Goal: Information Seeking & Learning: Learn about a topic

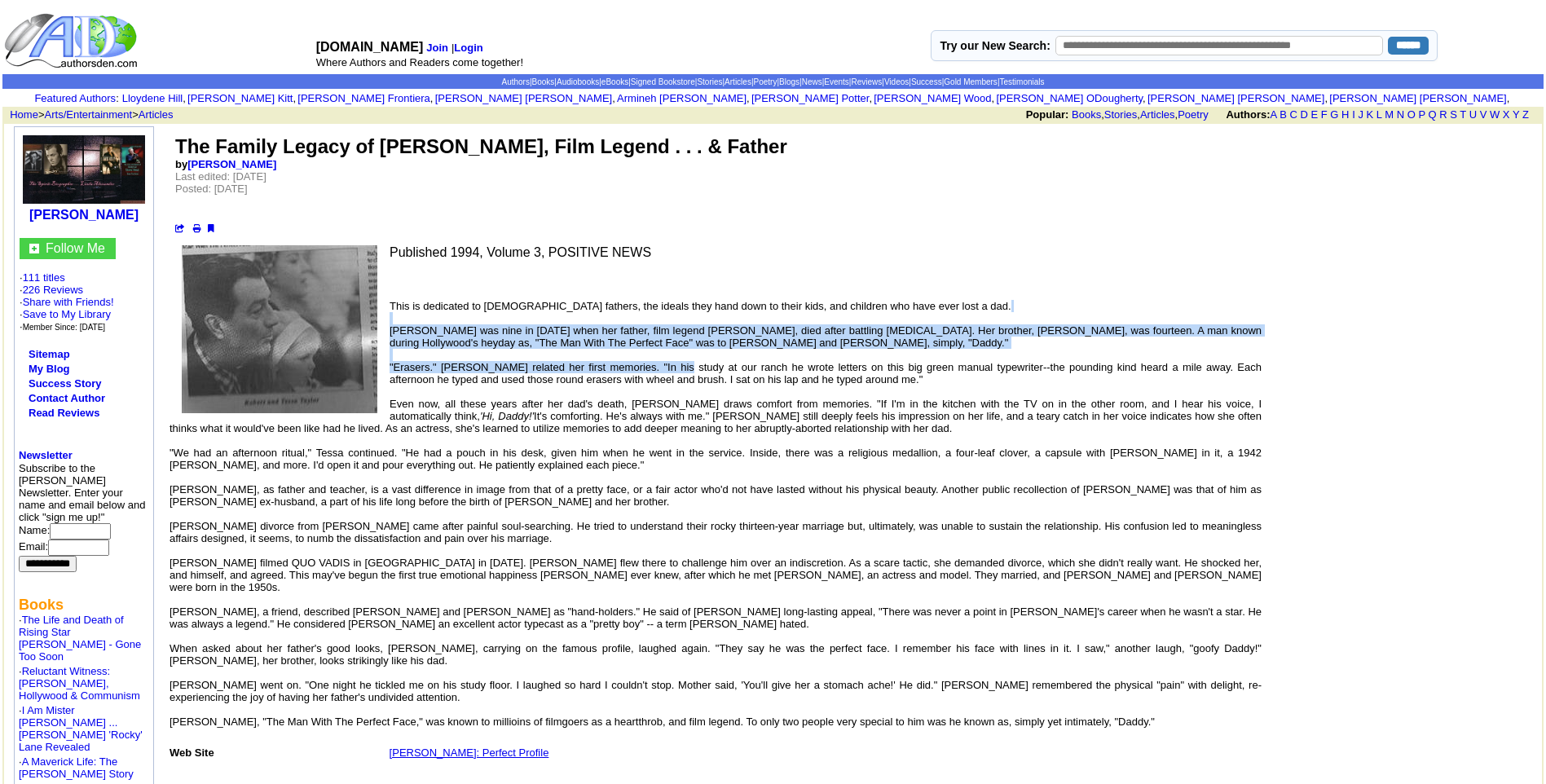
drag, startPoint x: 400, startPoint y: 321, endPoint x: 659, endPoint y: 362, distance: 262.2
click at [659, 362] on p "This is dedicated to [DEMOGRAPHIC_DATA] fathers, the ideals they hand down to t…" at bounding box center [716, 514] width 1093 height 452
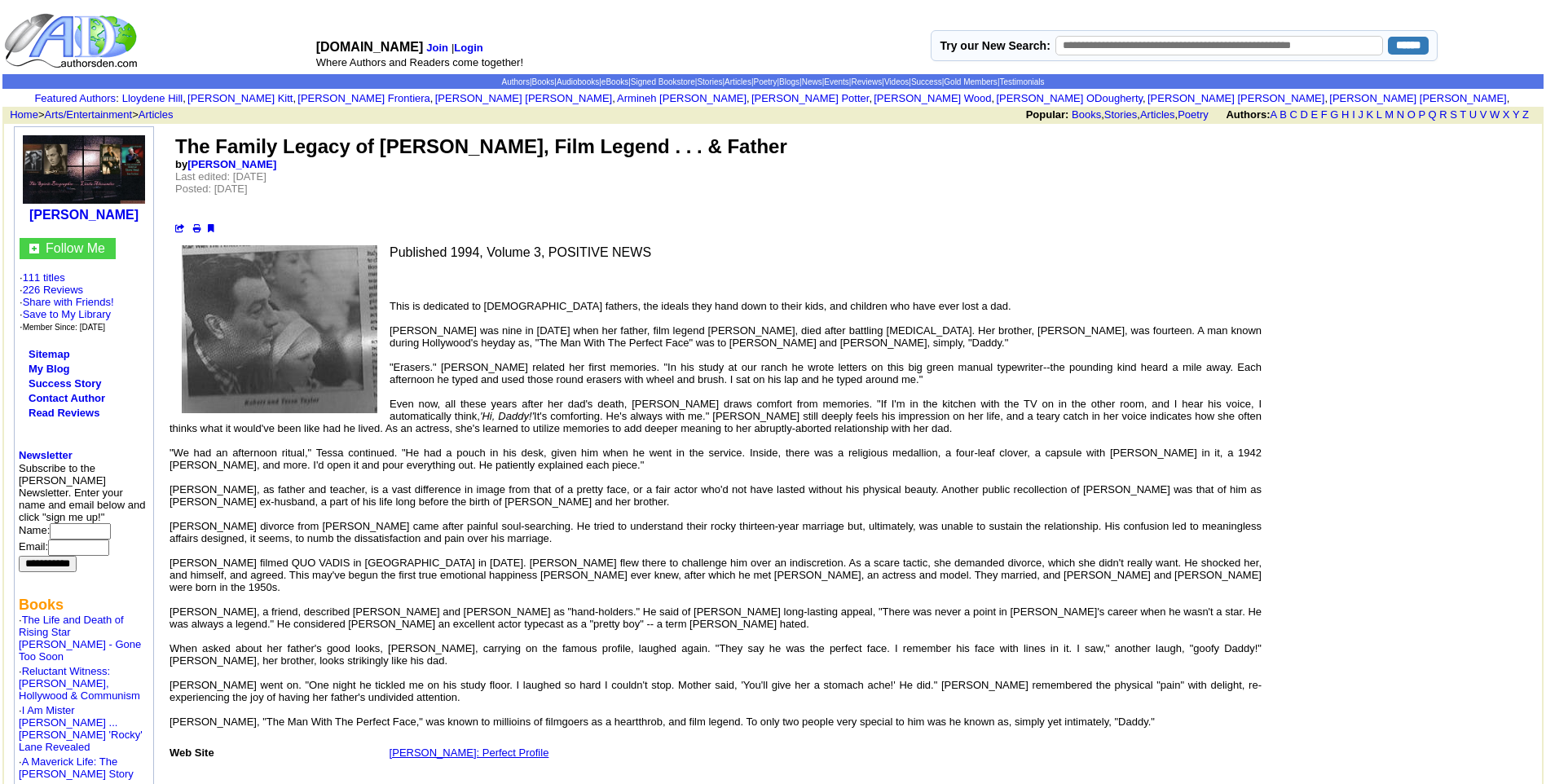
drag, startPoint x: 659, startPoint y: 362, endPoint x: 656, endPoint y: 378, distance: 16.3
click at [656, 378] on font "This is dedicated to [DEMOGRAPHIC_DATA] fathers, the ideals they hand down to t…" at bounding box center [716, 519] width 1093 height 440
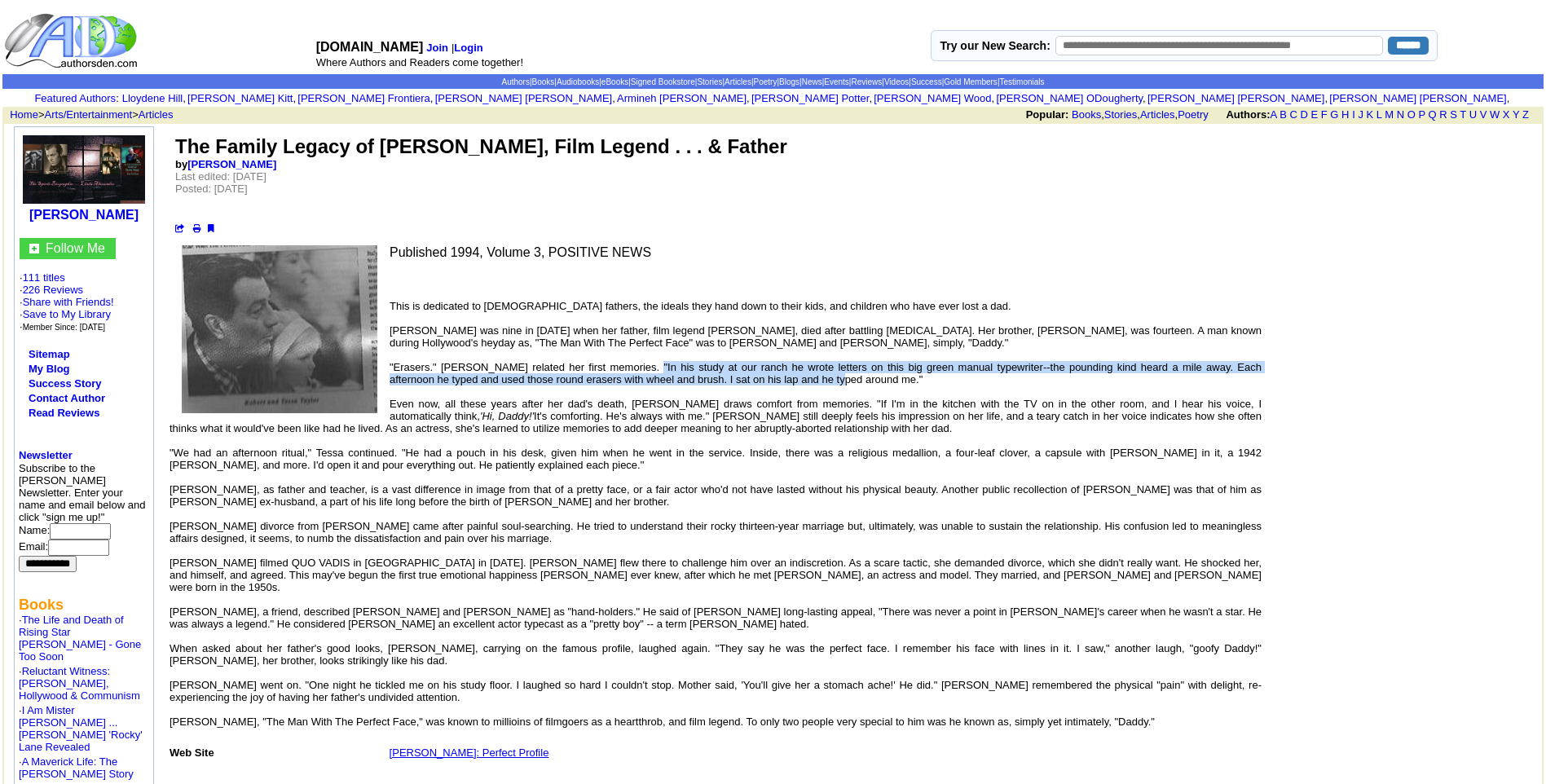
drag, startPoint x: 632, startPoint y: 365, endPoint x: 790, endPoint y: 378, distance: 158.5
click at [790, 378] on font "This is dedicated to [DEMOGRAPHIC_DATA] fathers, the ideals they hand down to t…" at bounding box center [716, 519] width 1093 height 440
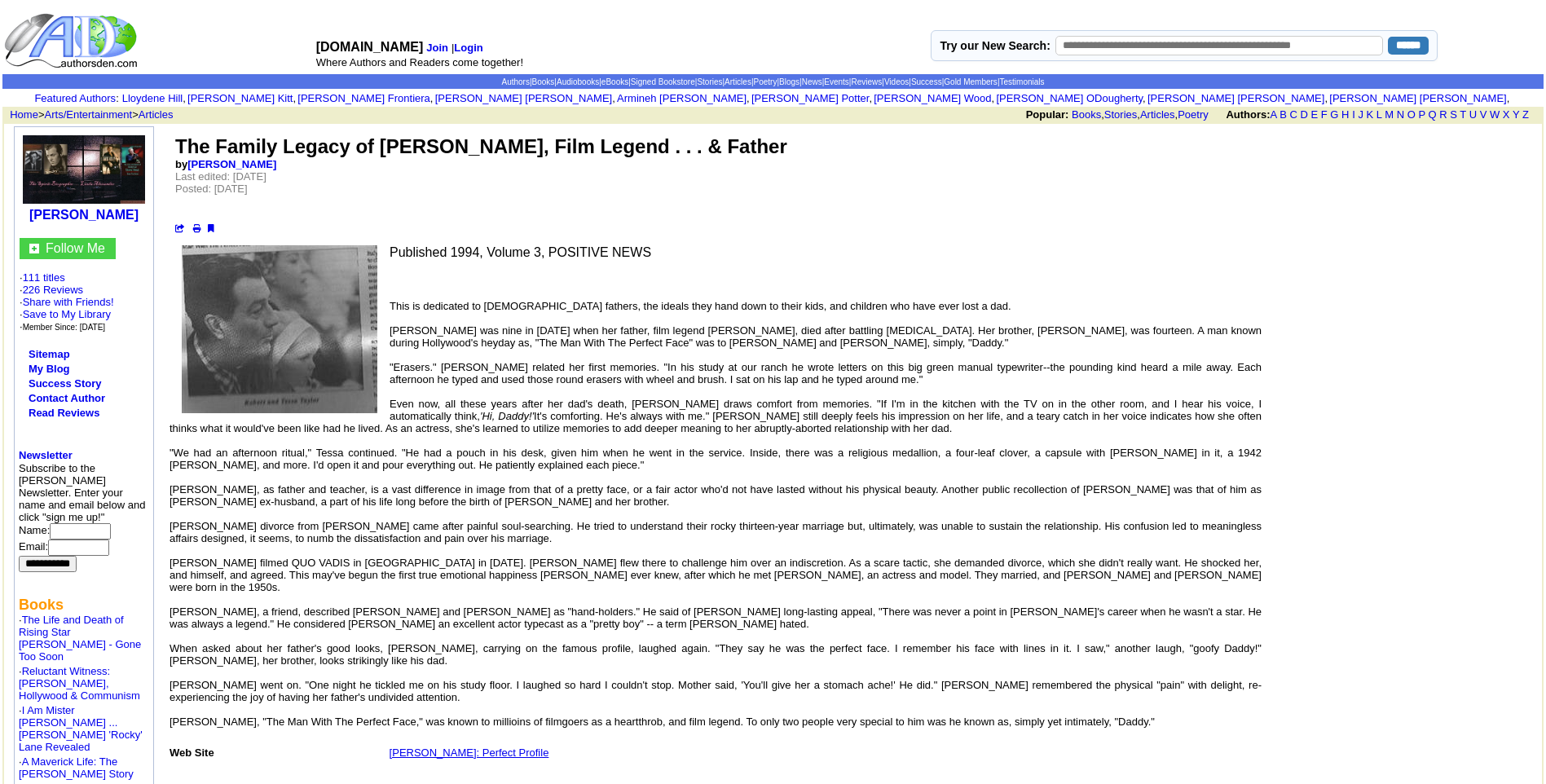
drag, startPoint x: 790, startPoint y: 378, endPoint x: 483, endPoint y: 408, distance: 308.5
click at [483, 408] on font "This is dedicated to [DEMOGRAPHIC_DATA] fathers, the ideals they hand down to t…" at bounding box center [716, 519] width 1093 height 440
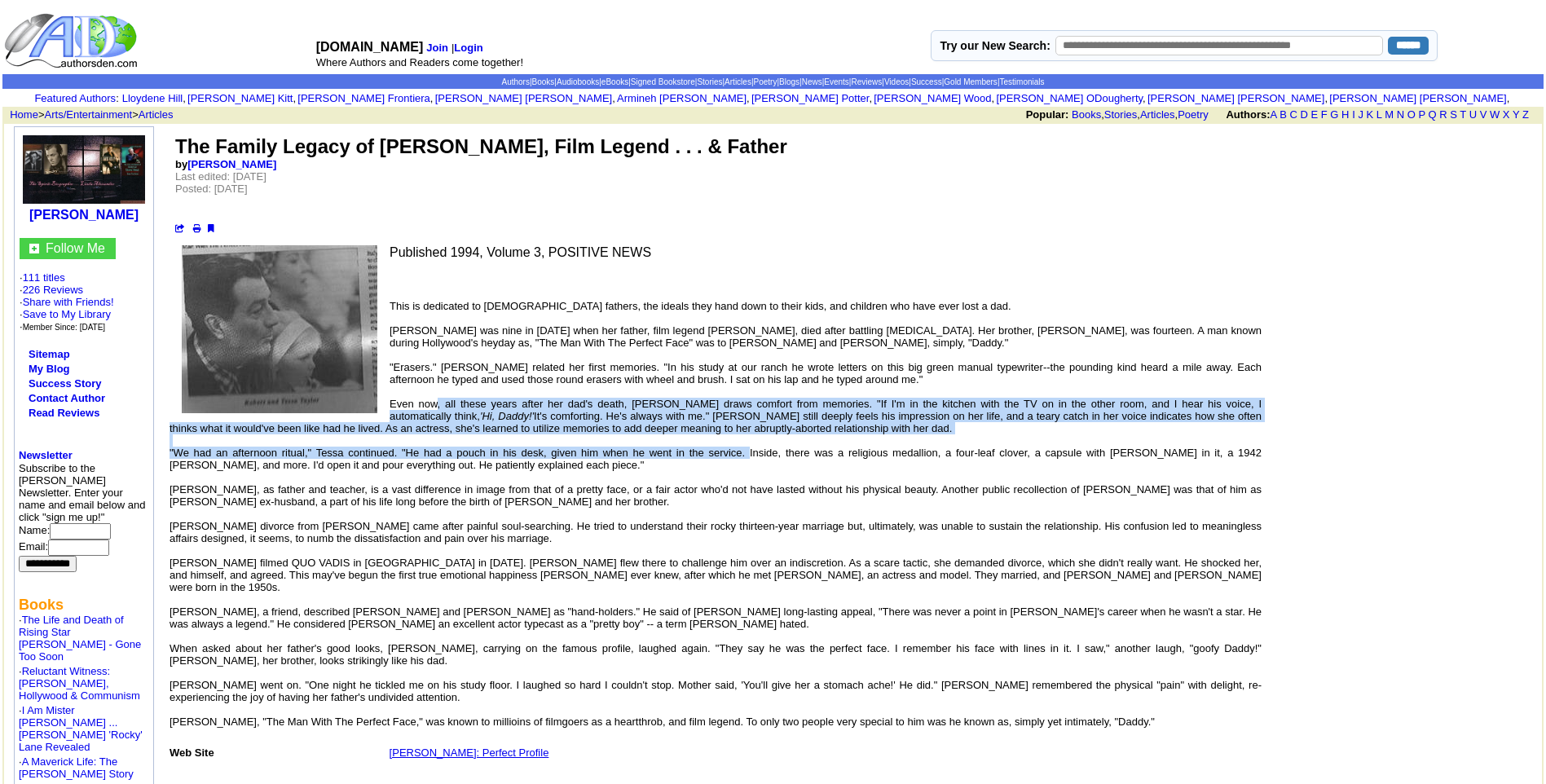
drag, startPoint x: 434, startPoint y: 406, endPoint x: 725, endPoint y: 455, distance: 295.1
click at [725, 455] on font "This is dedicated to [DEMOGRAPHIC_DATA] fathers, the ideals they hand down to t…" at bounding box center [716, 519] width 1093 height 440
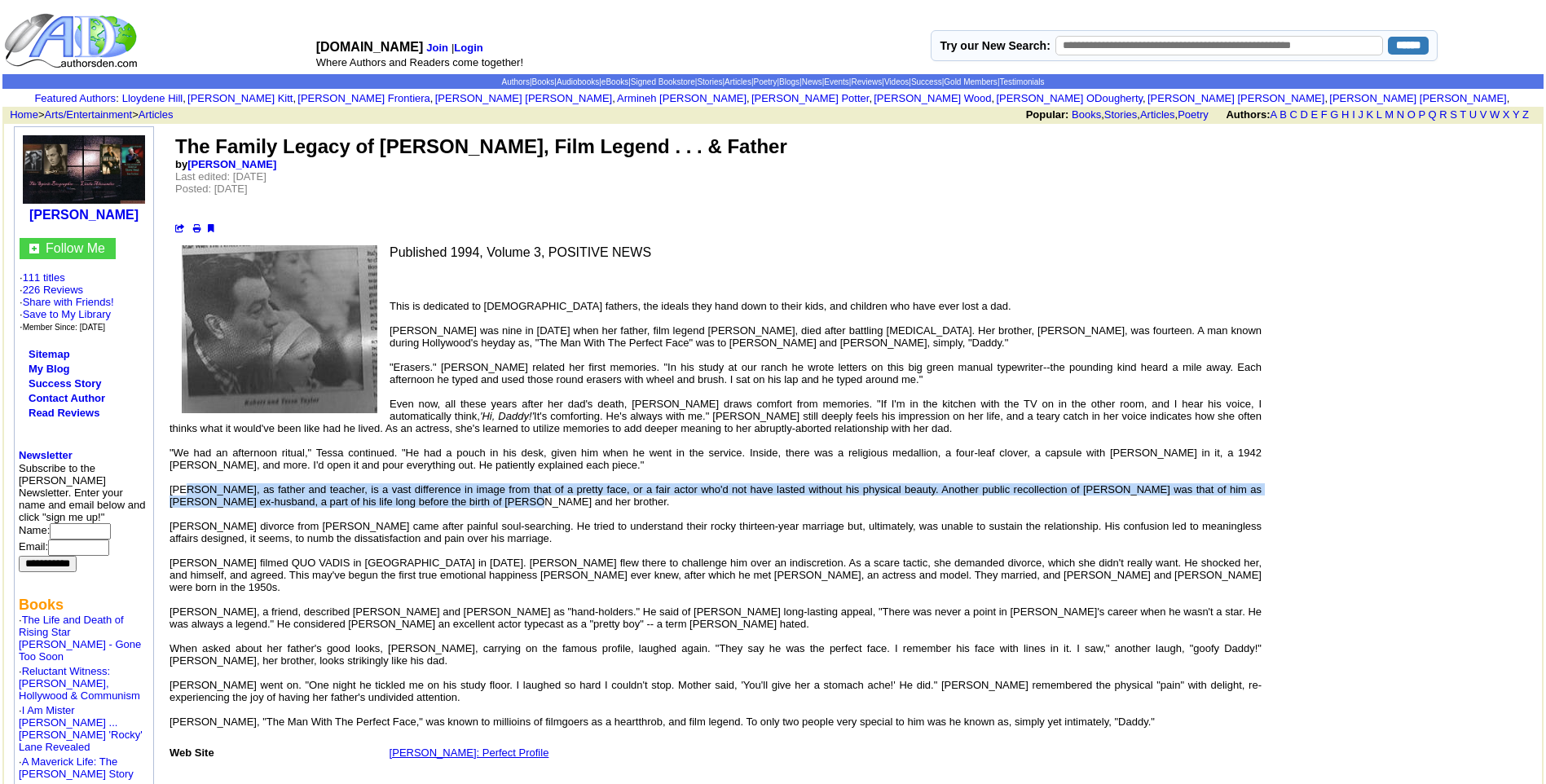
drag, startPoint x: 189, startPoint y: 490, endPoint x: 458, endPoint y: 505, distance: 269.4
click at [458, 505] on font "This is dedicated to [DEMOGRAPHIC_DATA] fathers, the ideals they hand down to t…" at bounding box center [716, 519] width 1093 height 440
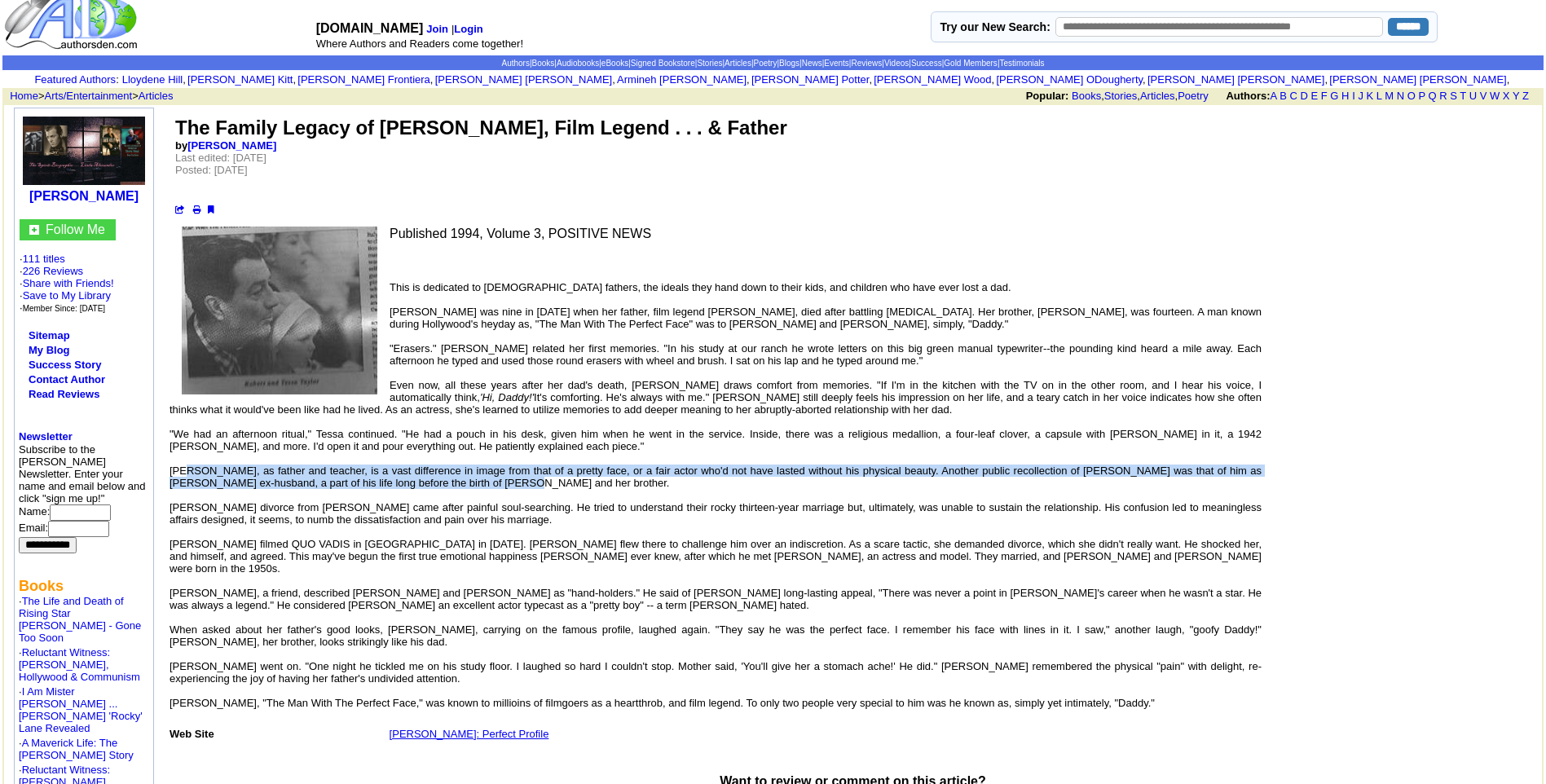
scroll to position [81, 0]
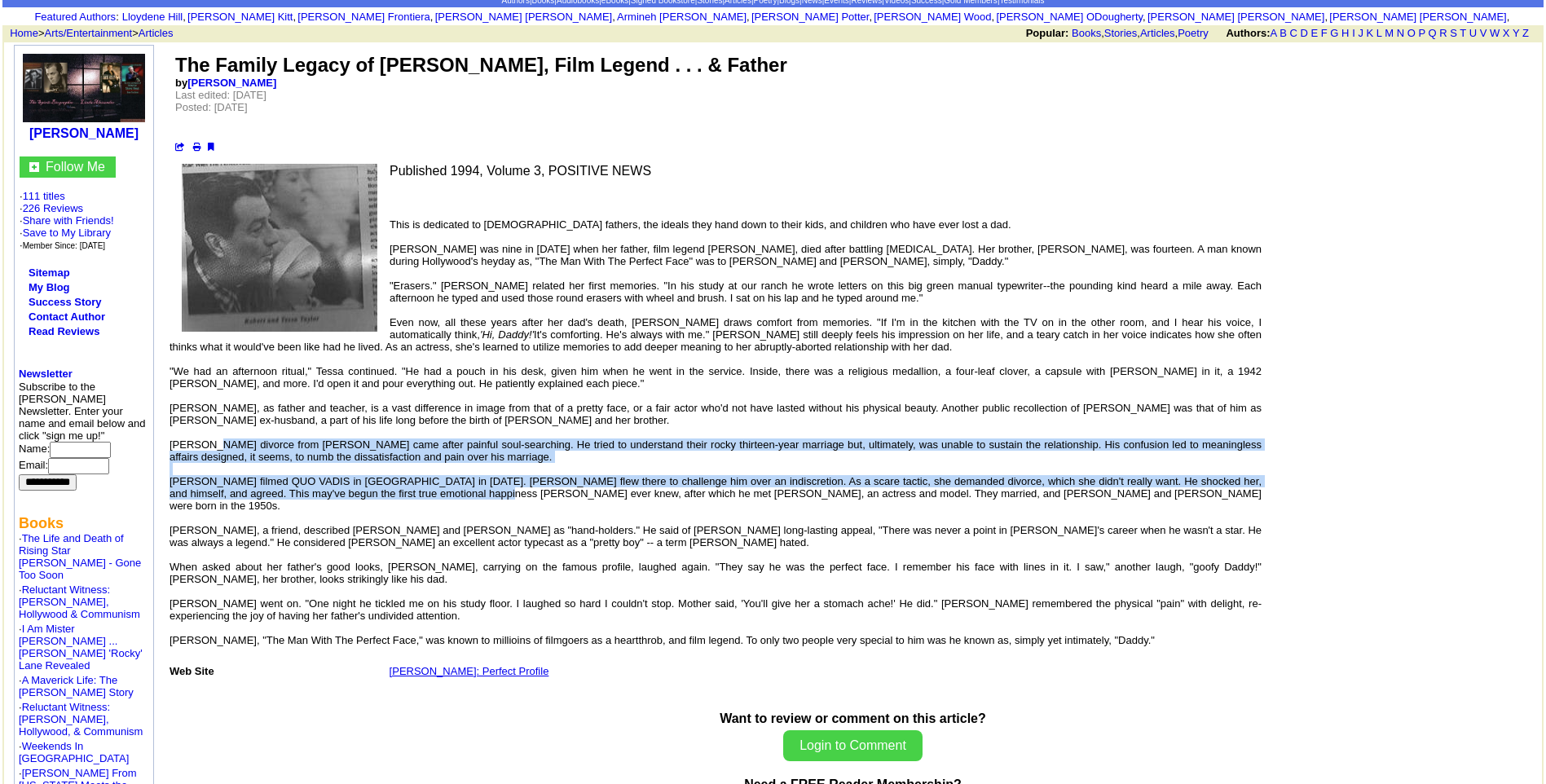
drag, startPoint x: 203, startPoint y: 440, endPoint x: 427, endPoint y: 487, distance: 228.9
click at [427, 487] on font "This is dedicated to [DEMOGRAPHIC_DATA] fathers, the ideals they hand down to t…" at bounding box center [716, 438] width 1093 height 440
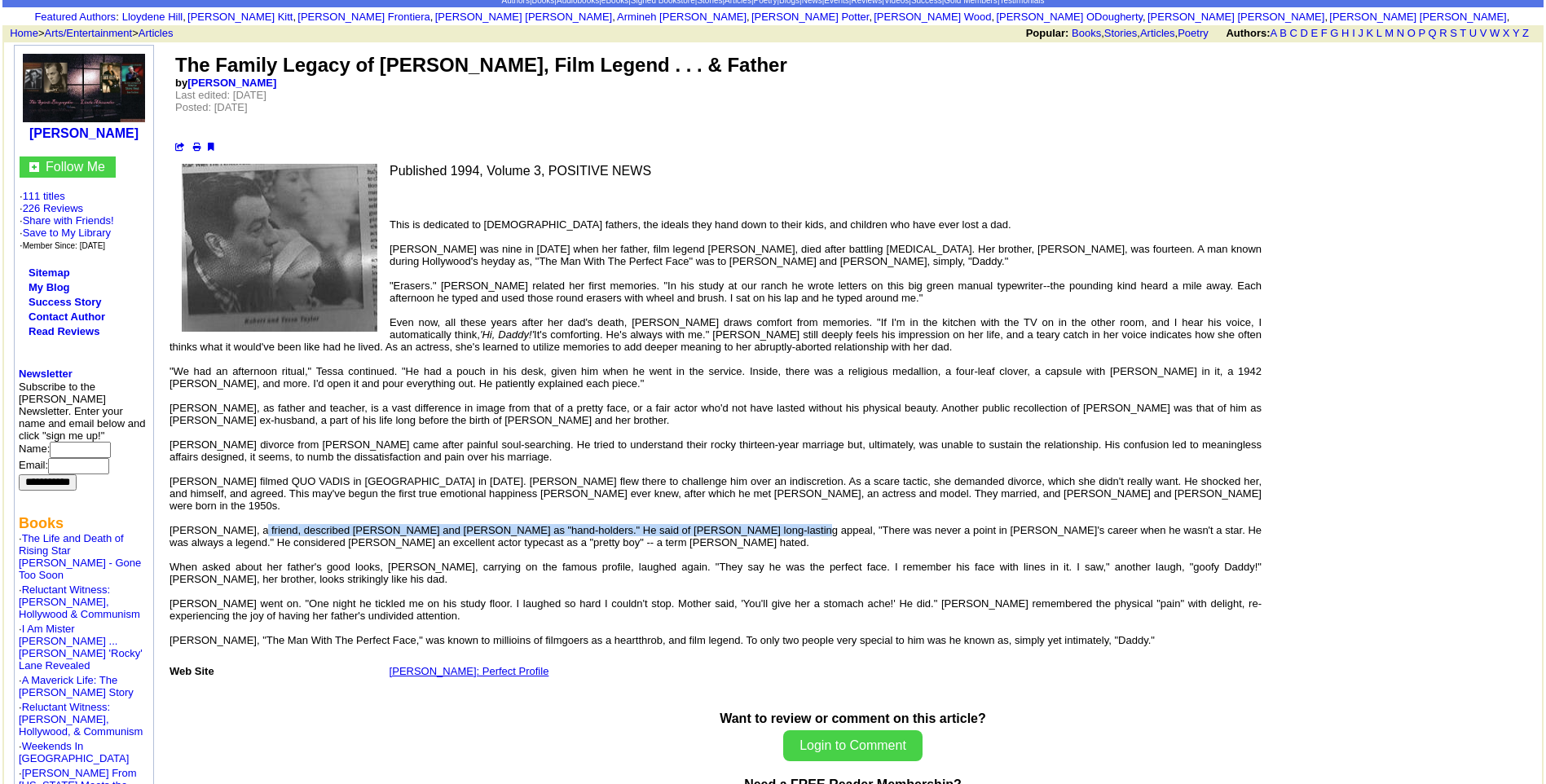
drag, startPoint x: 247, startPoint y: 519, endPoint x: 747, endPoint y: 513, distance: 500.0
click at [747, 513] on font "This is dedicated to [DEMOGRAPHIC_DATA] fathers, the ideals they hand down to t…" at bounding box center [716, 438] width 1093 height 440
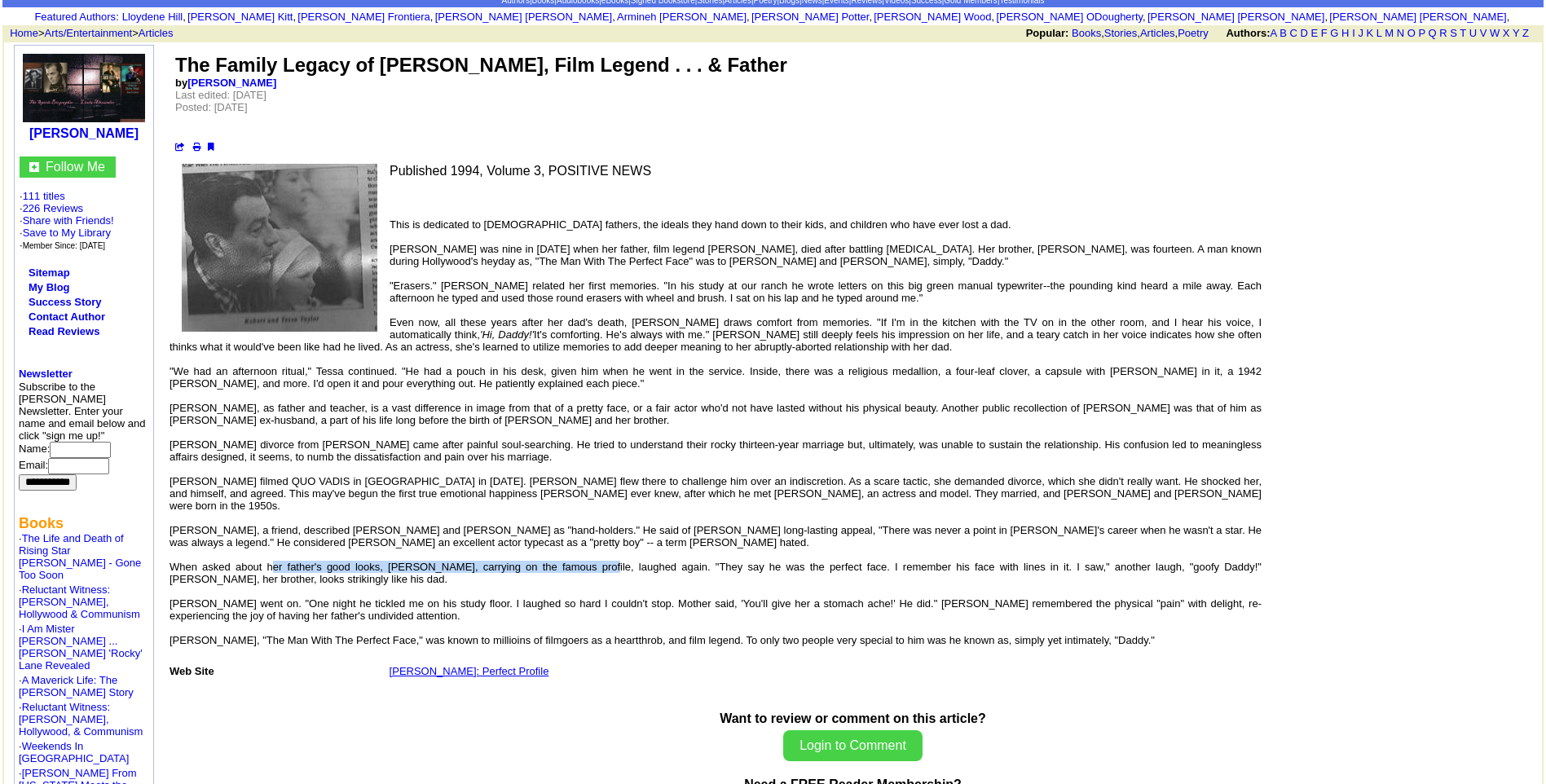
drag, startPoint x: 271, startPoint y: 552, endPoint x: 571, endPoint y: 552, distance: 300.0
click at [571, 552] on font "This is dedicated to [DEMOGRAPHIC_DATA] fathers, the ideals they hand down to t…" at bounding box center [716, 438] width 1093 height 440
drag, startPoint x: 205, startPoint y: 590, endPoint x: 475, endPoint y: 595, distance: 270.0
click at [475, 595] on font "This is dedicated to [DEMOGRAPHIC_DATA] fathers, the ideals they hand down to t…" at bounding box center [716, 438] width 1093 height 440
click at [239, 605] on font "This is dedicated to [DEMOGRAPHIC_DATA] fathers, the ideals they hand down to t…" at bounding box center [716, 438] width 1093 height 440
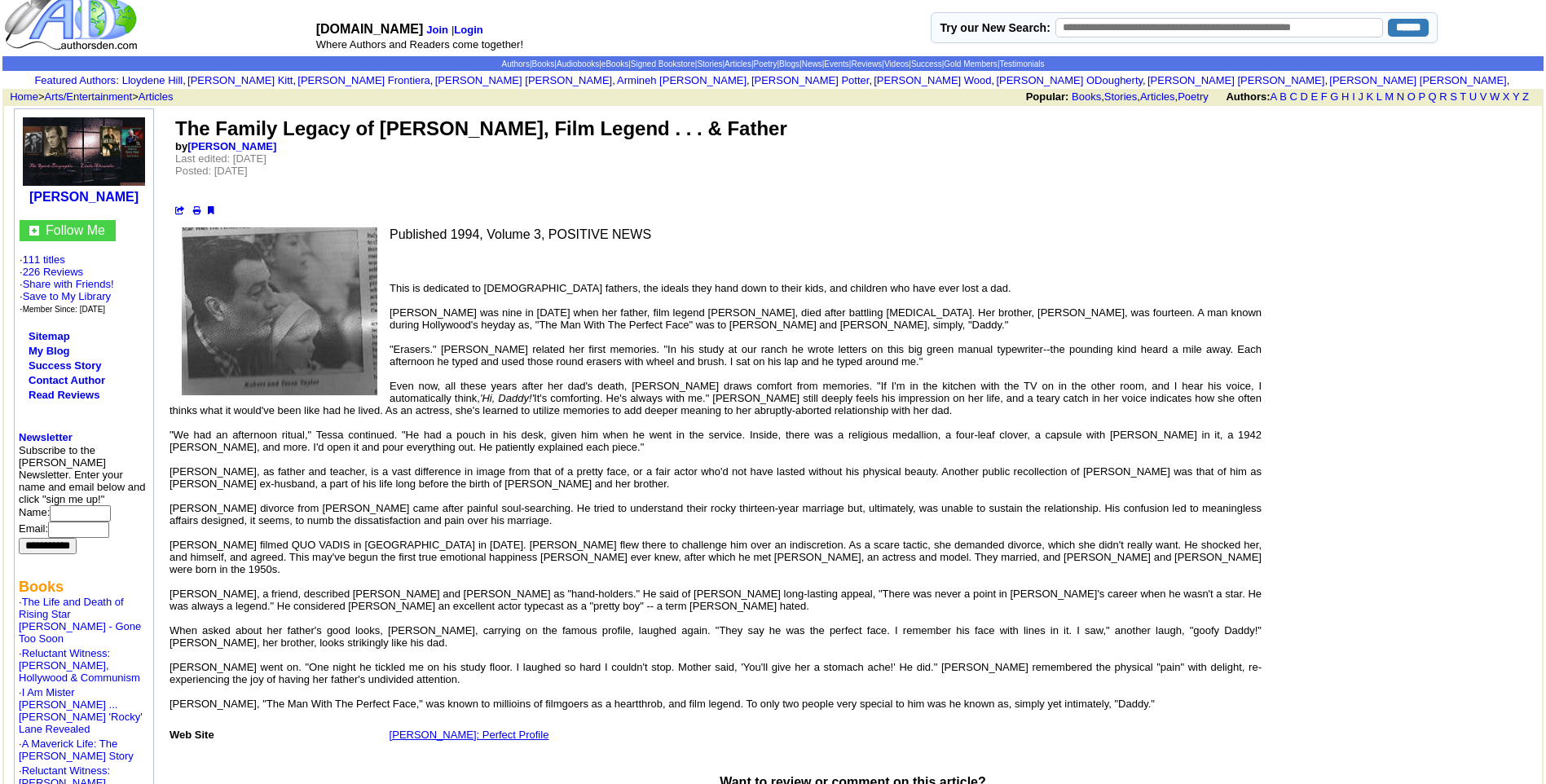
scroll to position [0, 0]
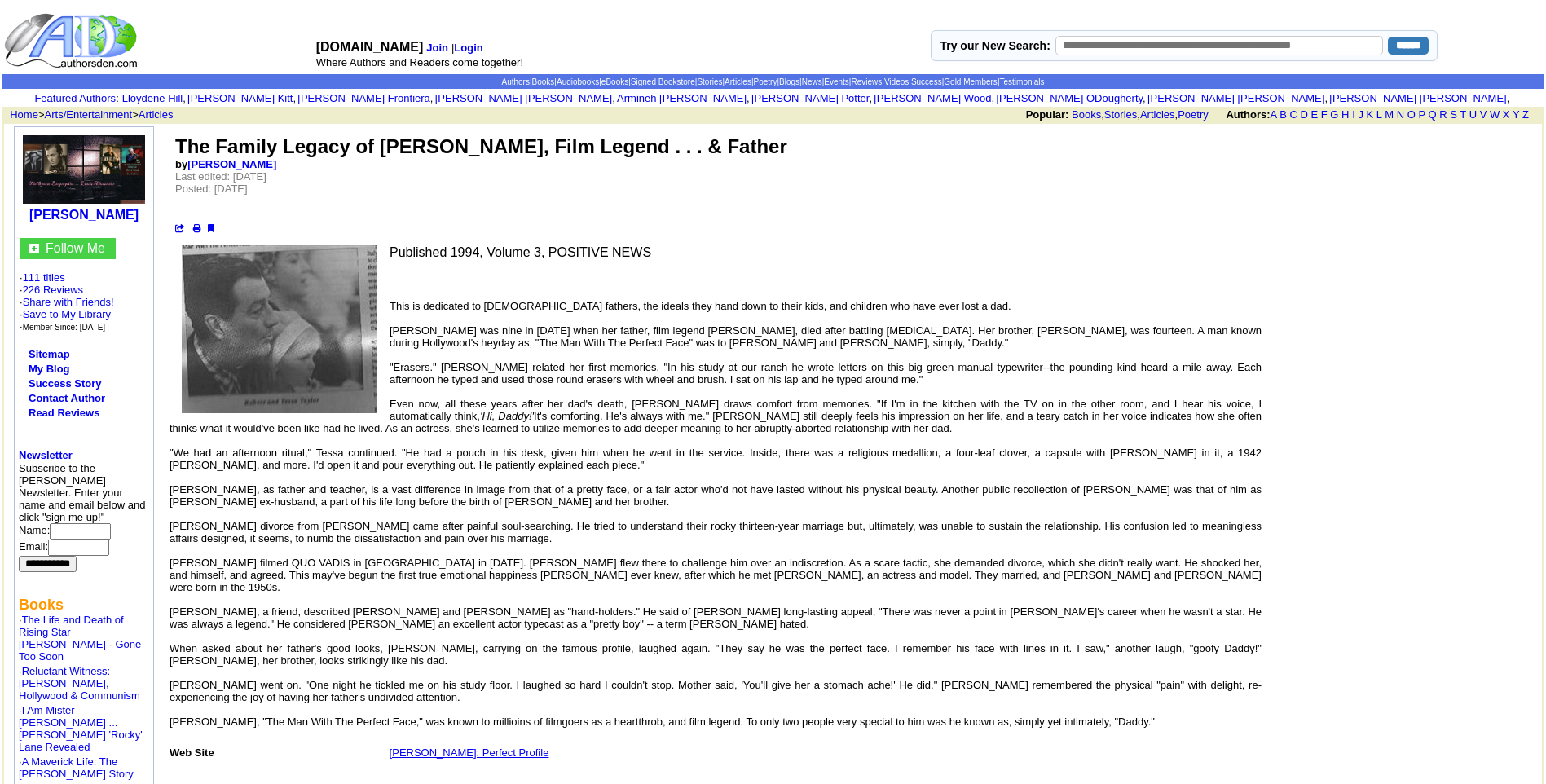
click at [272, 329] on img at bounding box center [280, 329] width 196 height 168
